Goal: Task Accomplishment & Management: Manage account settings

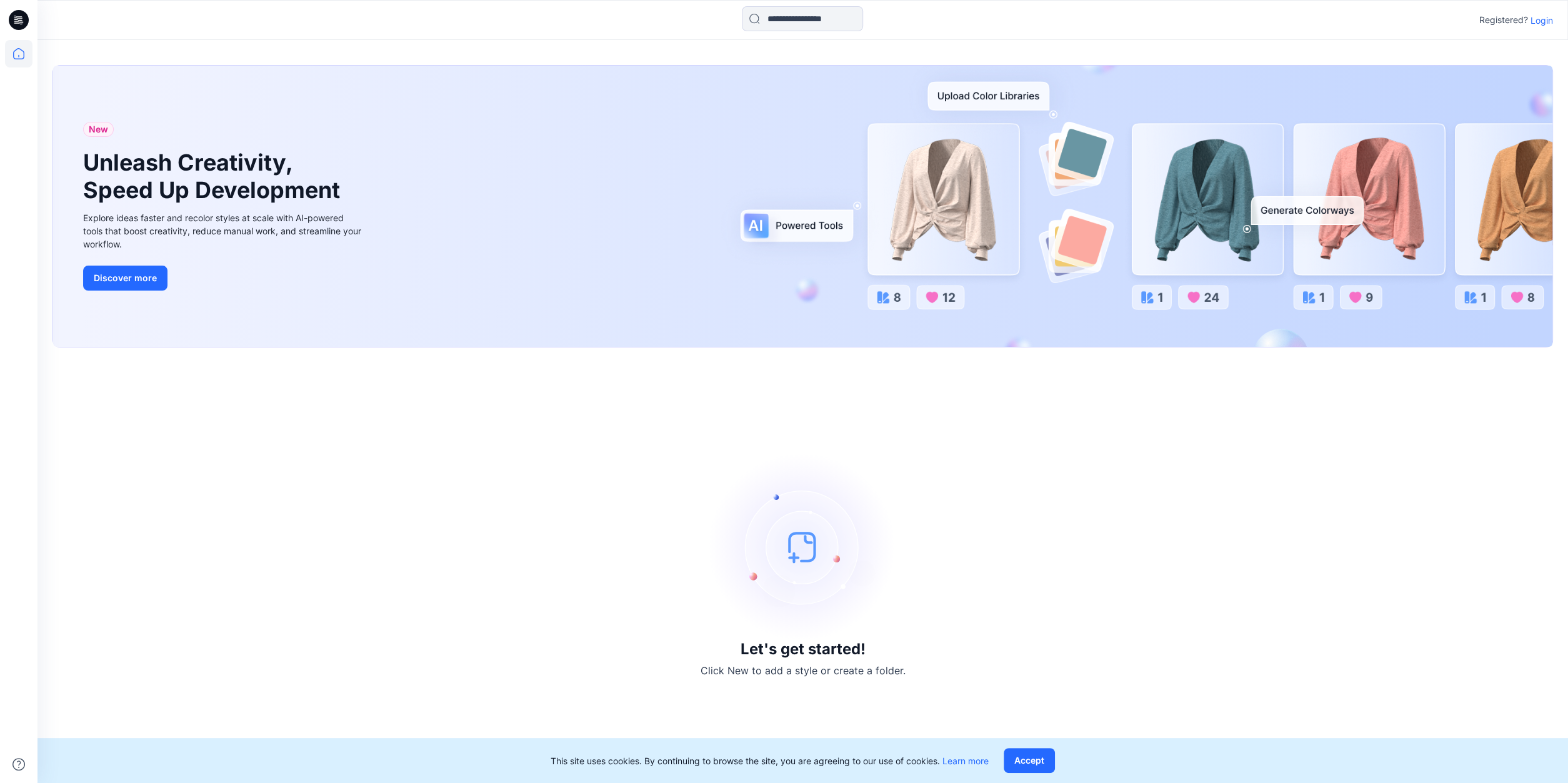
click at [1540, 24] on p "Login" at bounding box center [1541, 20] width 22 height 13
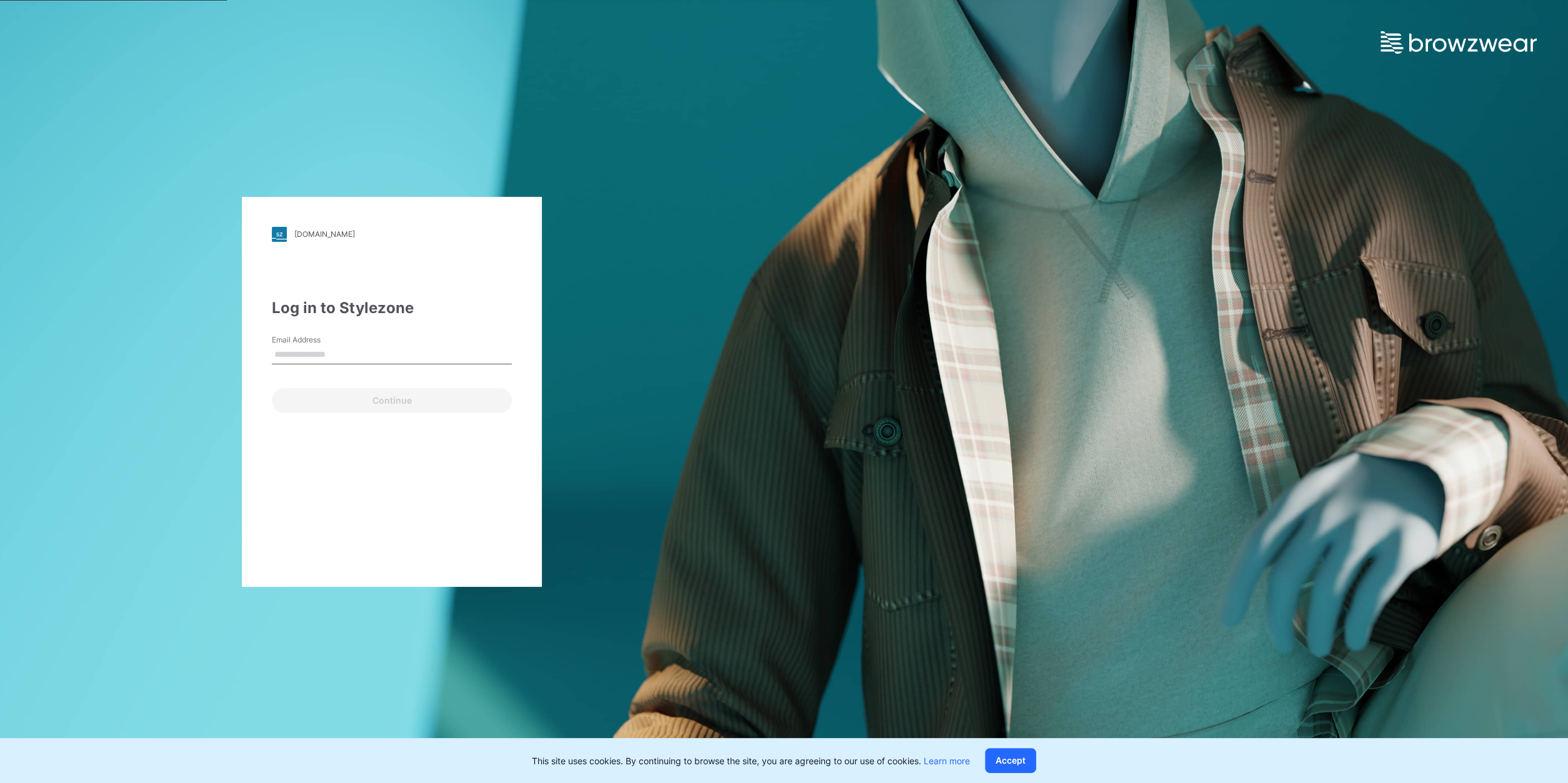
click at [365, 352] on input "Email Address" at bounding box center [392, 355] width 240 height 19
type input "**********"
click at [354, 395] on button "Continue" at bounding box center [392, 401] width 240 height 25
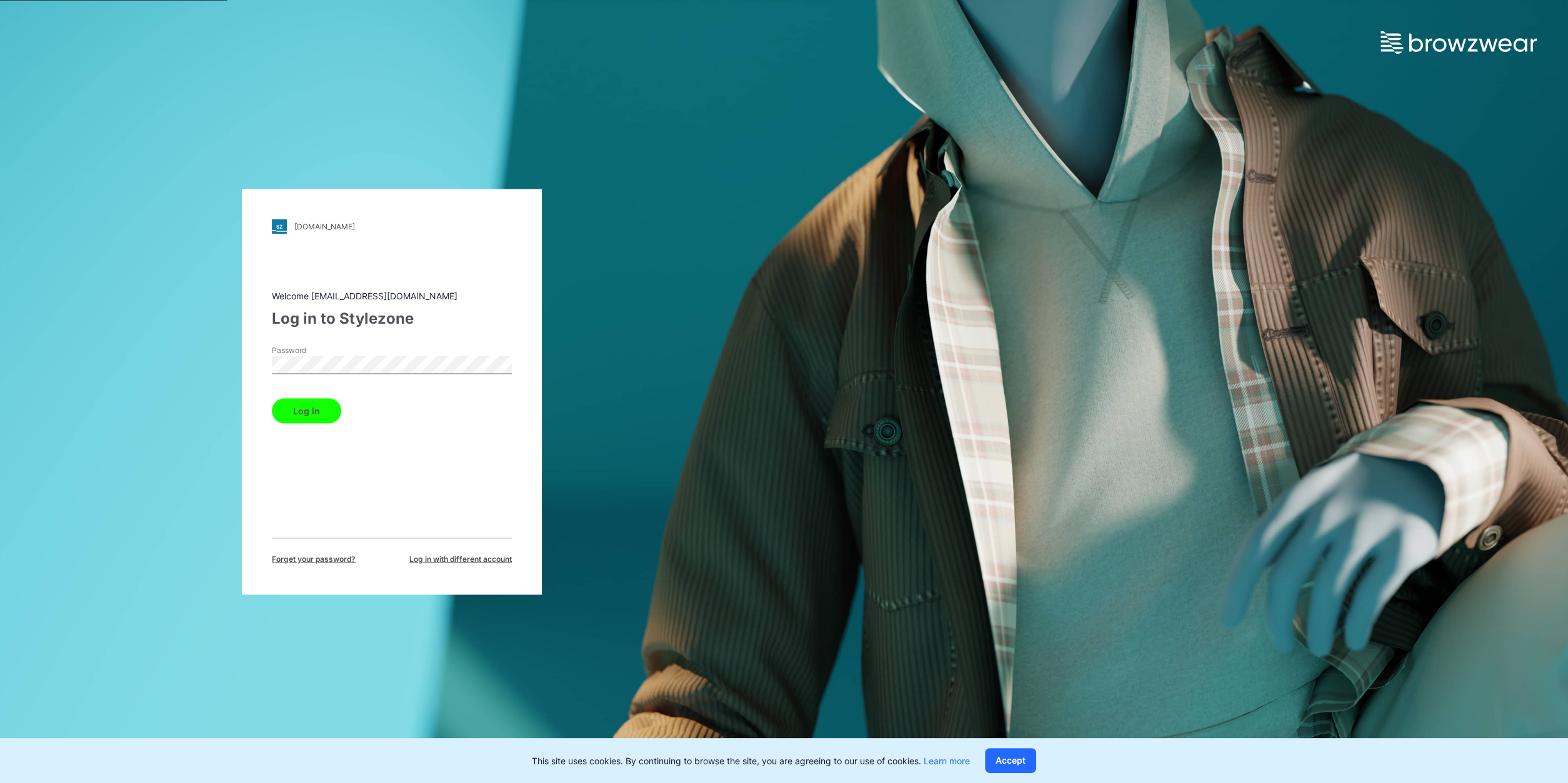
click at [318, 408] on button "Log in" at bounding box center [306, 411] width 69 height 25
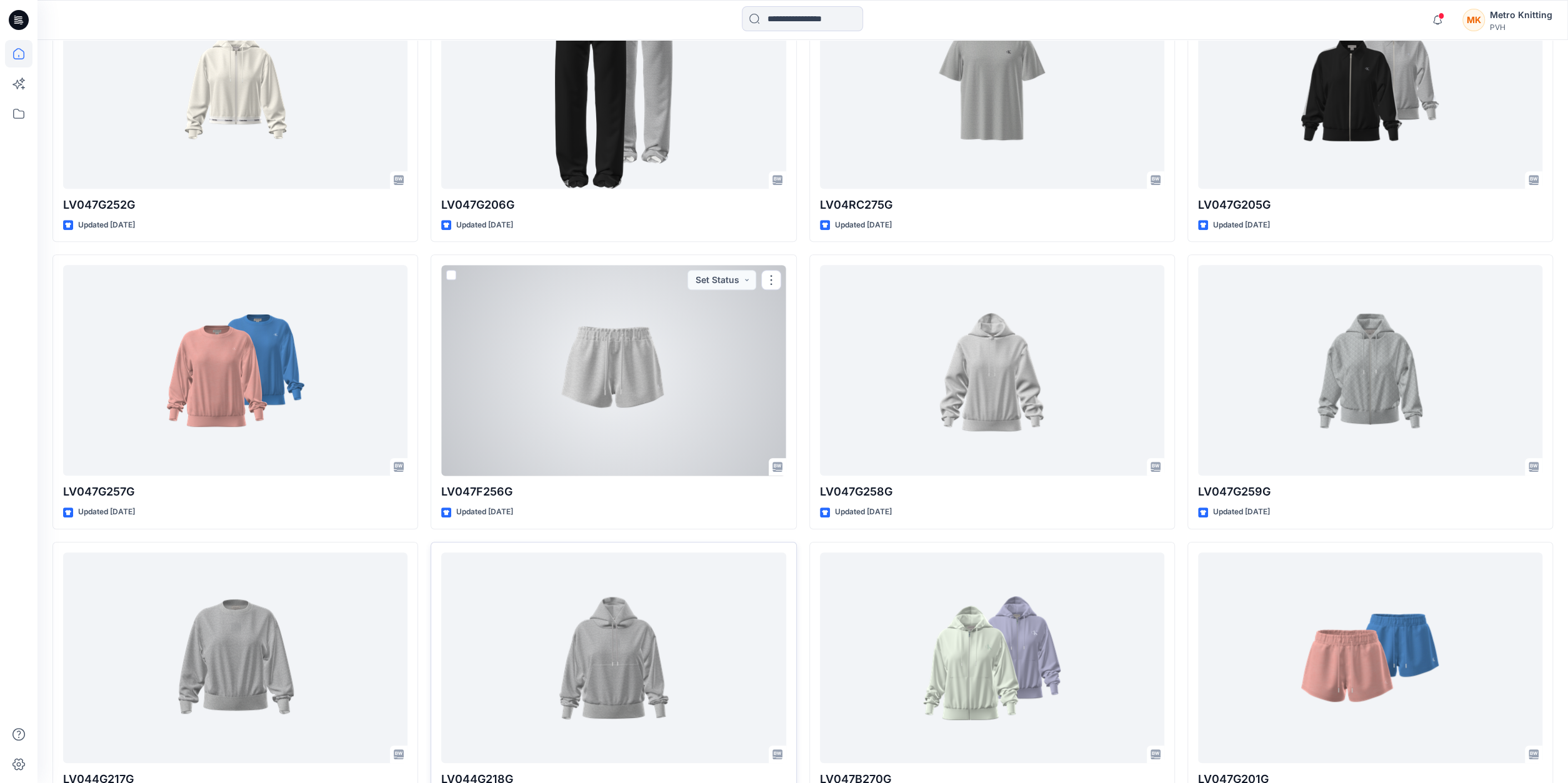
scroll to position [933, 0]
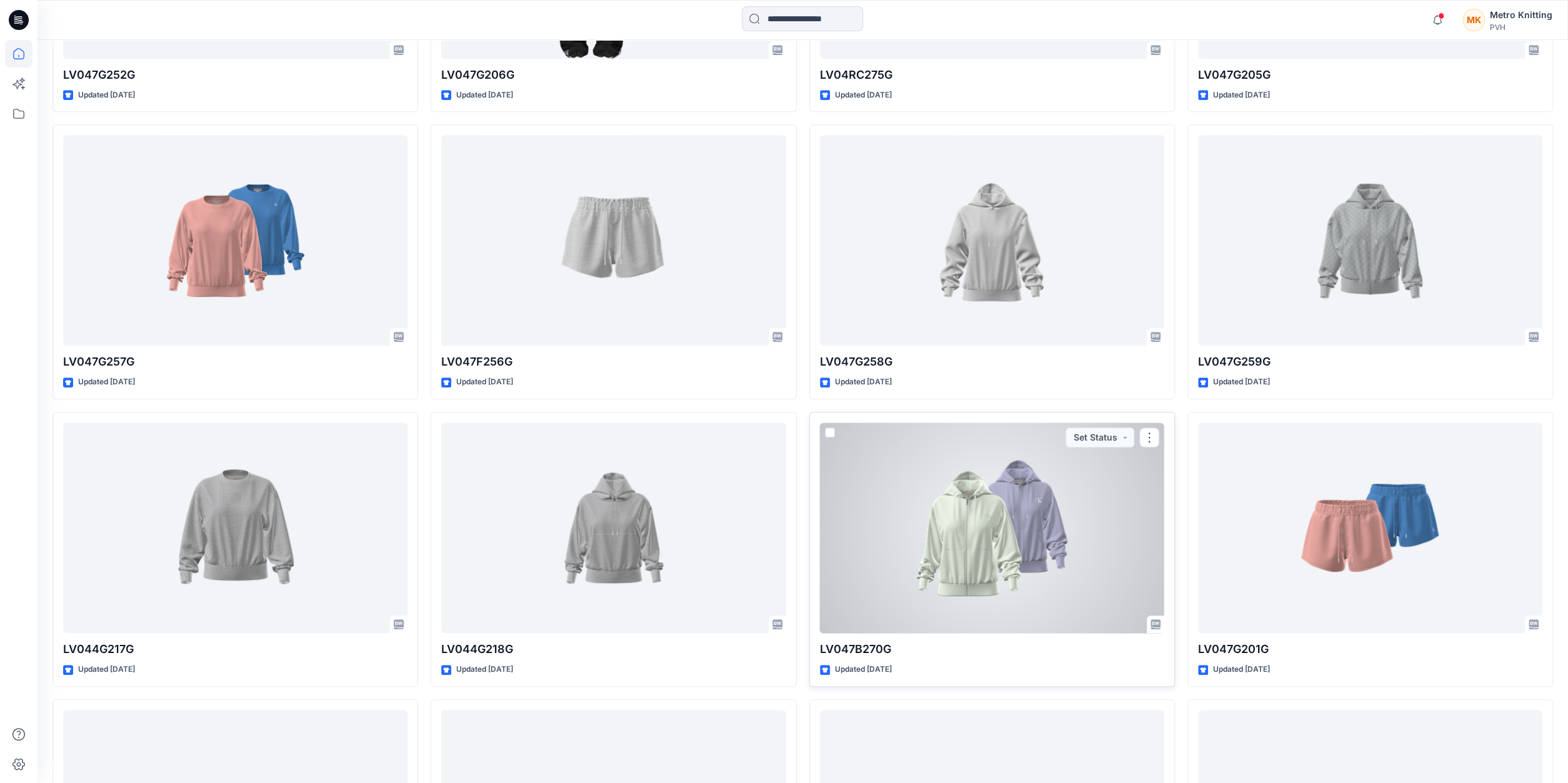
click at [923, 505] on div at bounding box center [992, 527] width 345 height 211
